Goal: Information Seeking & Learning: Learn about a topic

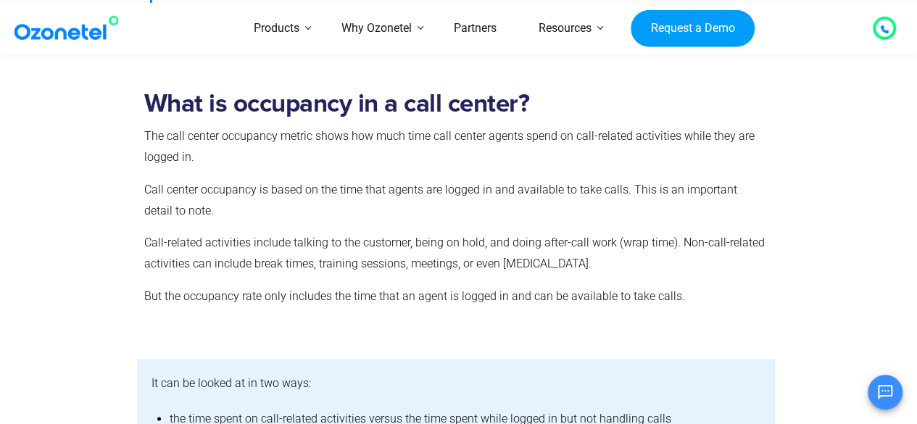
scroll to position [781, 0]
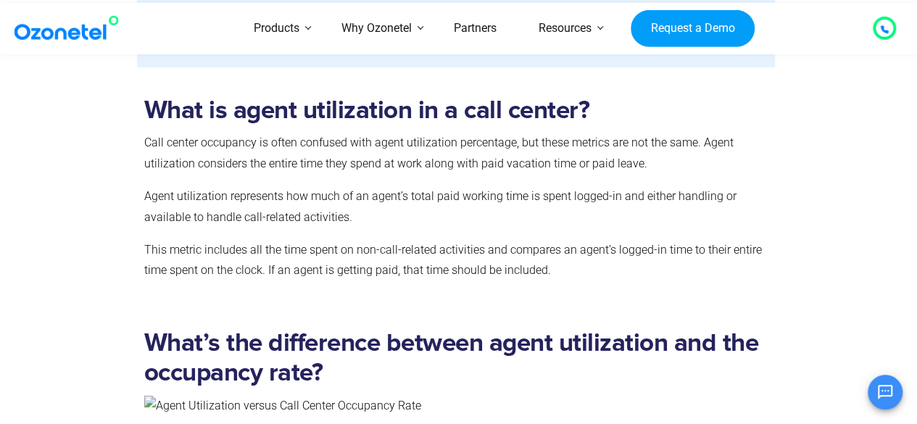
scroll to position [2464, 0]
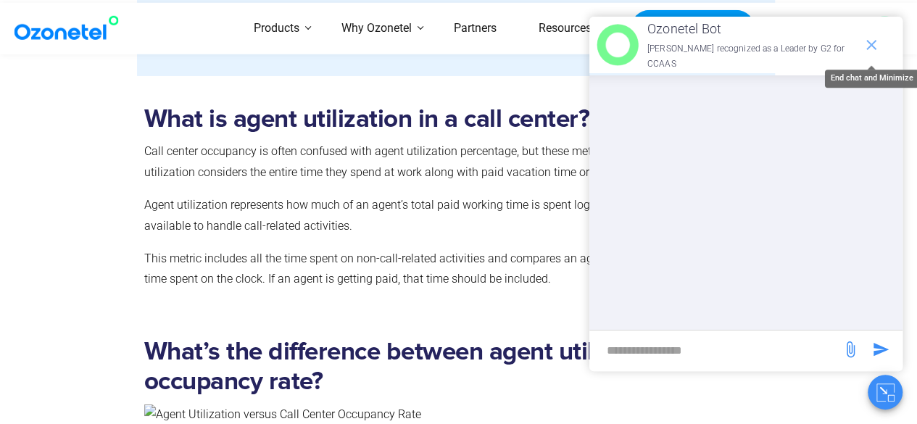
click at [873, 44] on icon "end chat or minimize" at bounding box center [870, 44] width 17 height 17
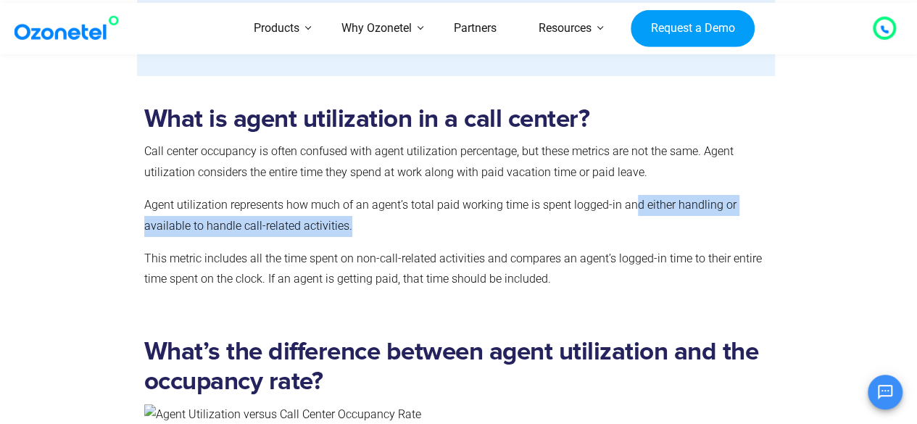
drag, startPoint x: 633, startPoint y: 207, endPoint x: 378, endPoint y: 225, distance: 255.7
click at [378, 225] on p "Agent utilization represents how much of an agent’s total paid working time is …" at bounding box center [456, 216] width 624 height 42
drag, startPoint x: 569, startPoint y: 205, endPoint x: 420, endPoint y: 221, distance: 149.4
click at [420, 221] on p "Agent utilization represents how much of an agent’s total paid working time is …" at bounding box center [456, 216] width 624 height 42
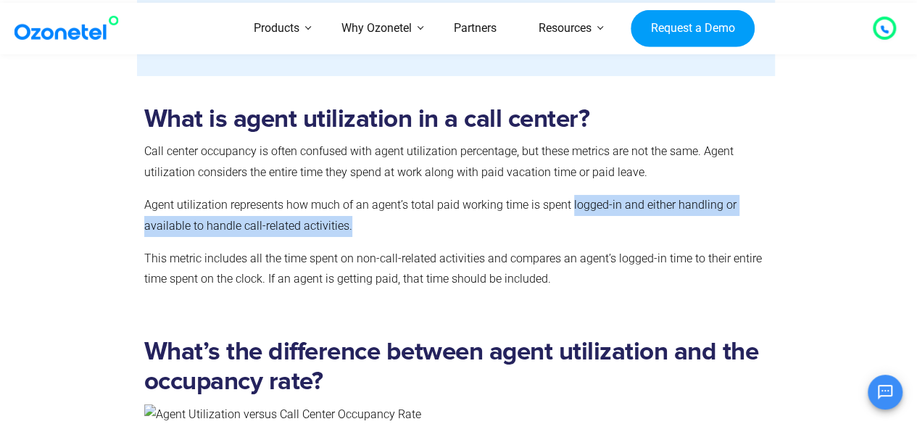
click at [420, 221] on p "Agent utilization represents how much of an agent’s total paid working time is …" at bounding box center [456, 216] width 624 height 42
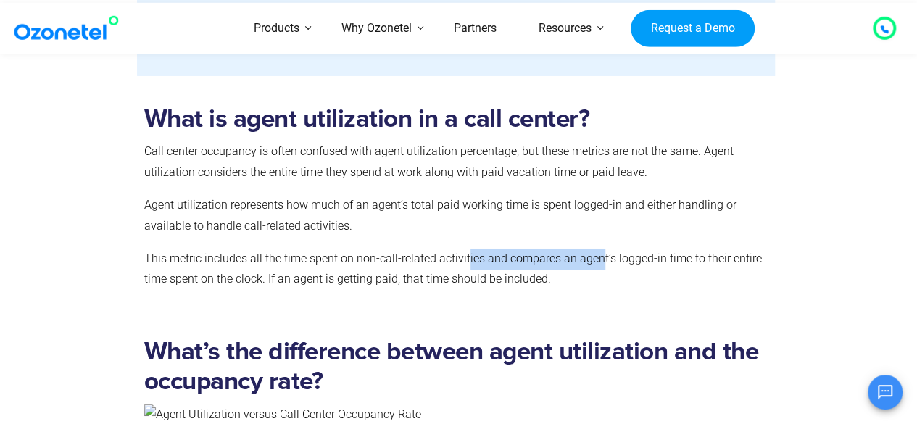
drag, startPoint x: 466, startPoint y: 264, endPoint x: 600, endPoint y: 260, distance: 134.1
click at [600, 260] on p "This metric includes all the time spent on non-call-related activities and comp…" at bounding box center [456, 270] width 624 height 42
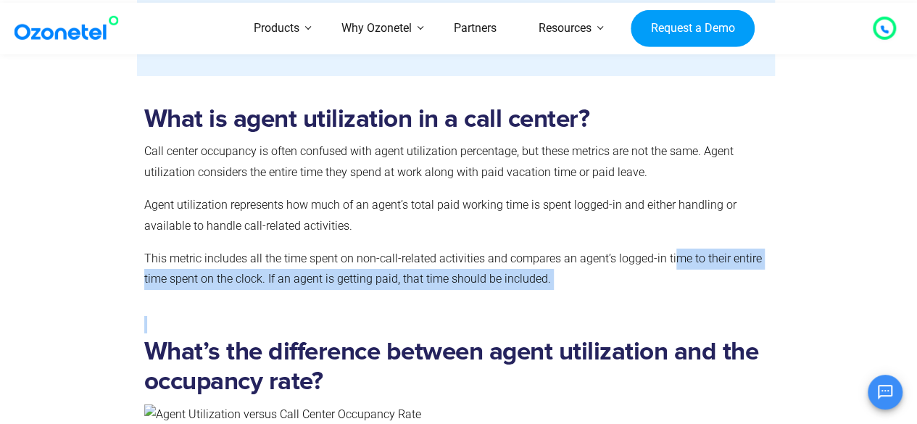
drag, startPoint x: 671, startPoint y: 258, endPoint x: 513, endPoint y: 273, distance: 158.7
click at [513, 273] on div at bounding box center [456, 301] width 624 height 65
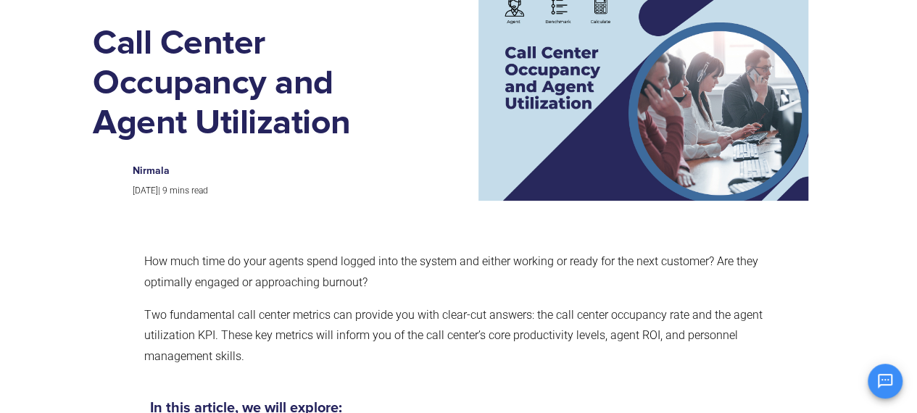
scroll to position [0, 0]
